Goal: Transaction & Acquisition: Purchase product/service

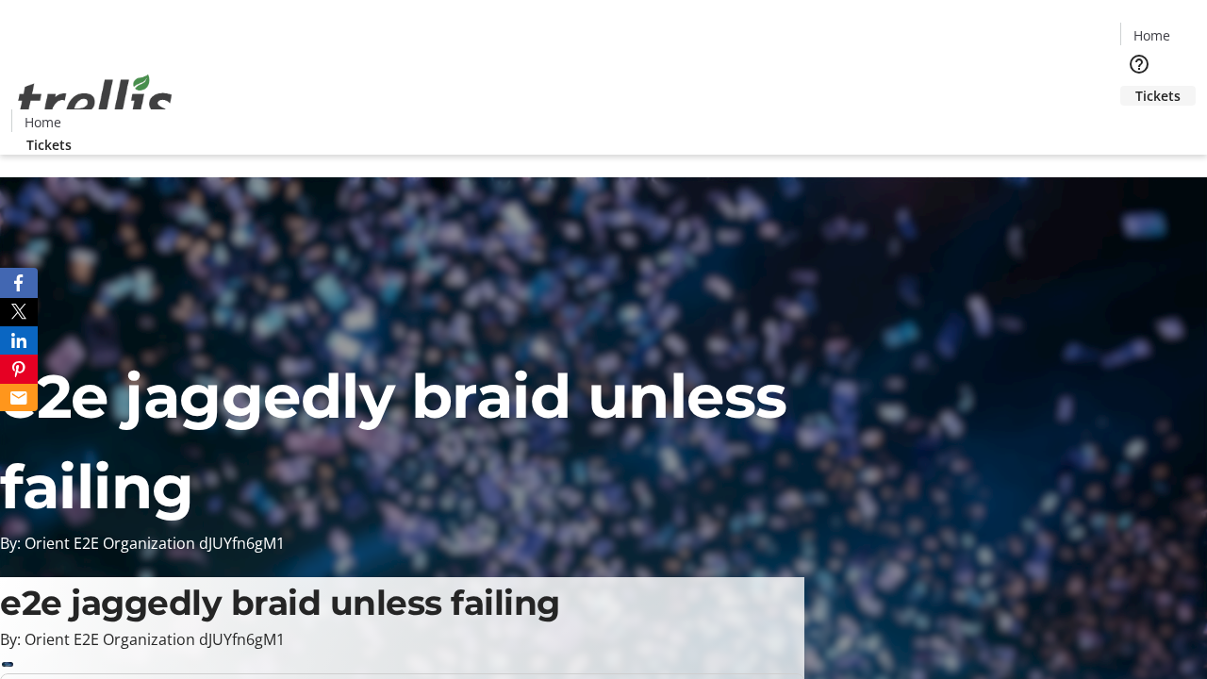
click at [1136, 86] on span "Tickets" at bounding box center [1158, 96] width 45 height 20
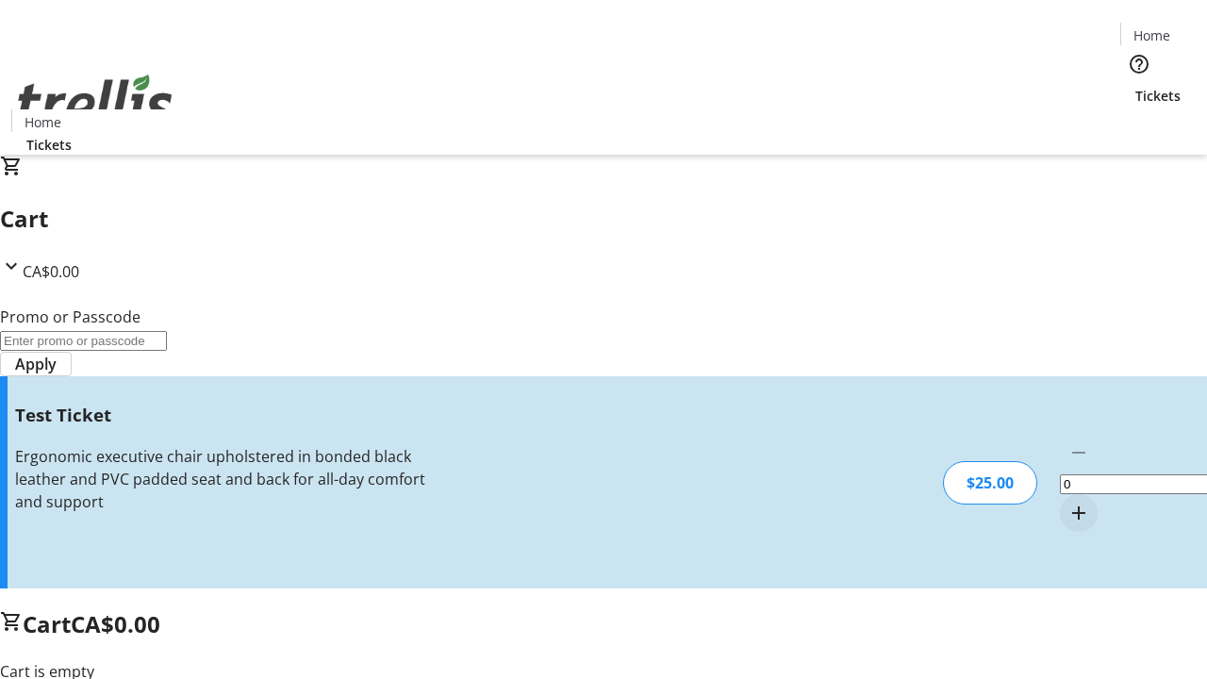
click at [1068, 502] on mat-icon "Increment by one" at bounding box center [1079, 513] width 23 height 23
type input "1"
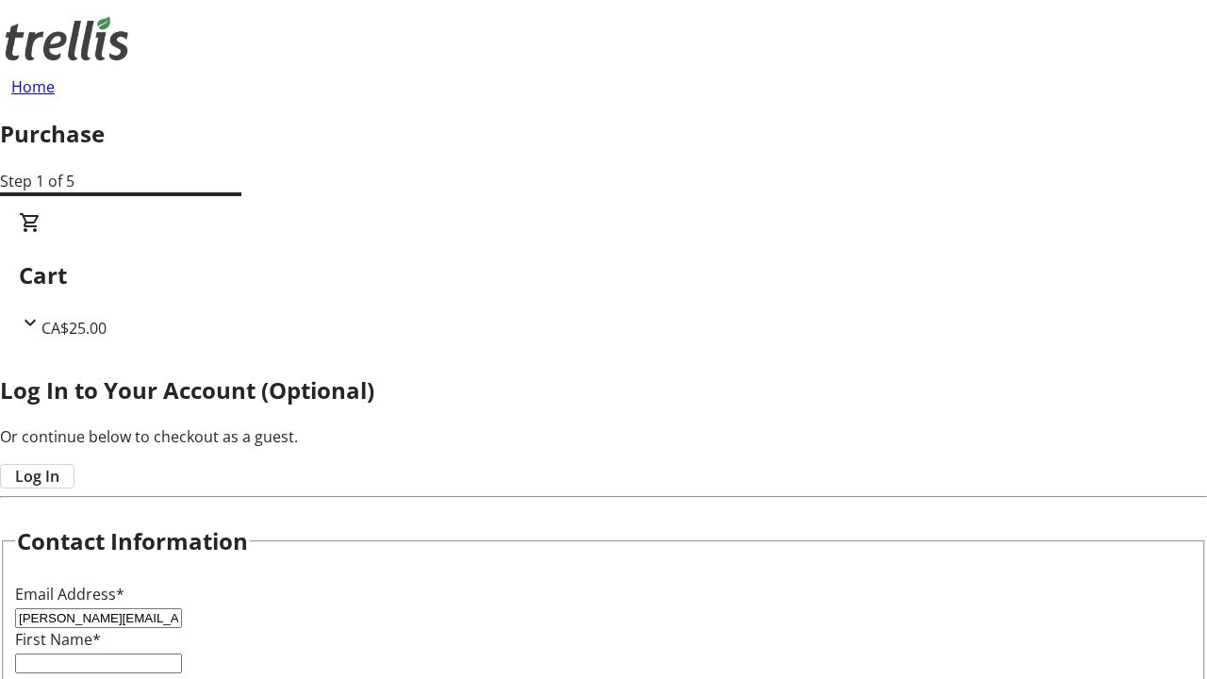
type input "[PERSON_NAME][EMAIL_ADDRESS][DOMAIN_NAME]"
type input "[PERSON_NAME]"
type input "Hand"
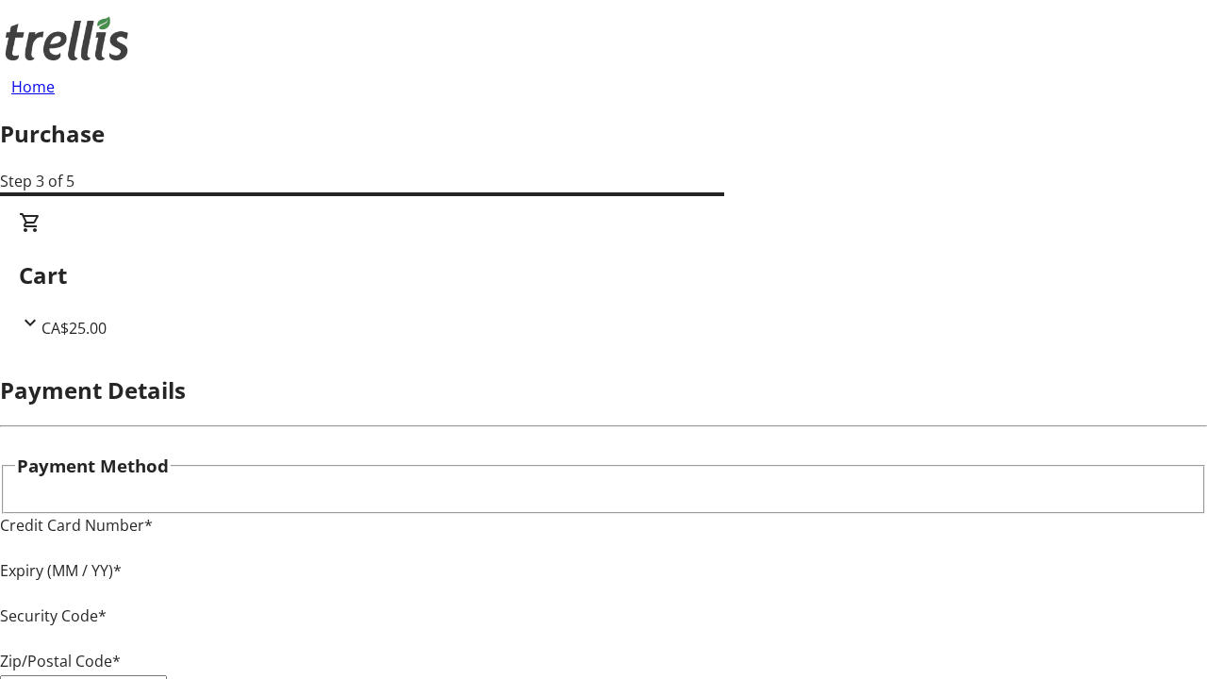
type input "V1Y 0C2"
